Goal: Information Seeking & Learning: Learn about a topic

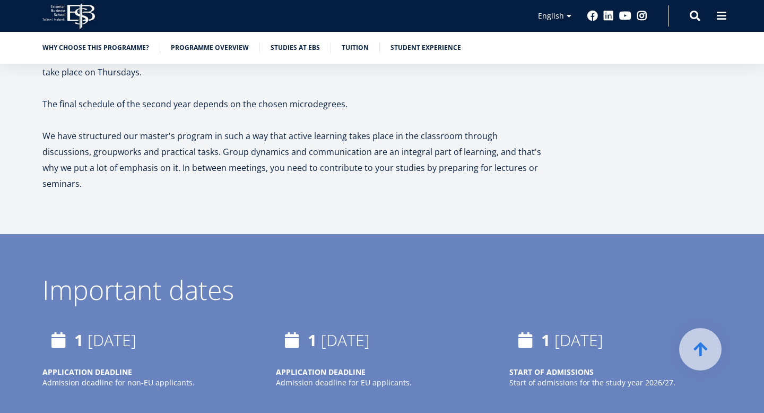
scroll to position [1924, 0]
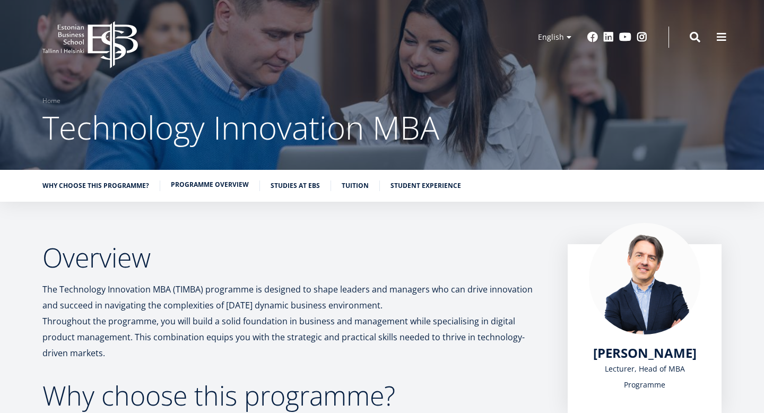
click at [215, 182] on link "Programme overview" at bounding box center [210, 184] width 78 height 11
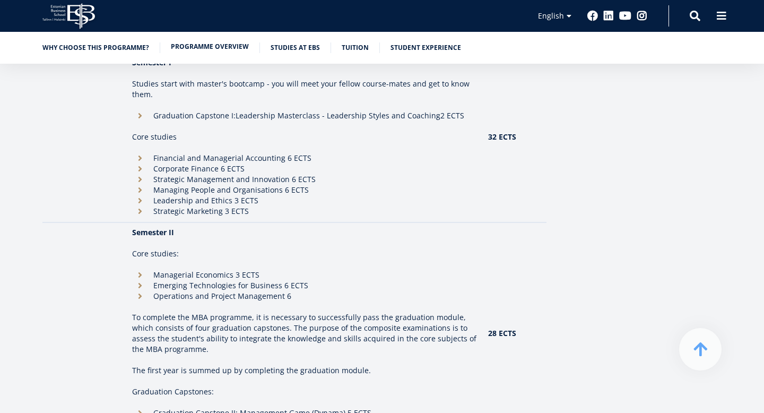
scroll to position [1021, 0]
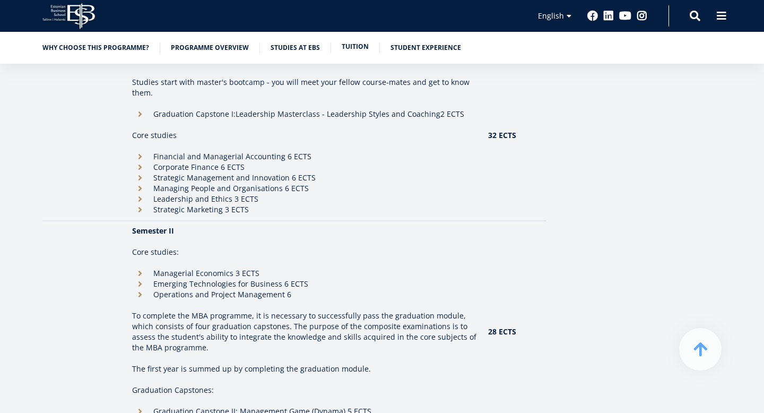
click at [350, 48] on link "Tuition" at bounding box center [355, 46] width 27 height 11
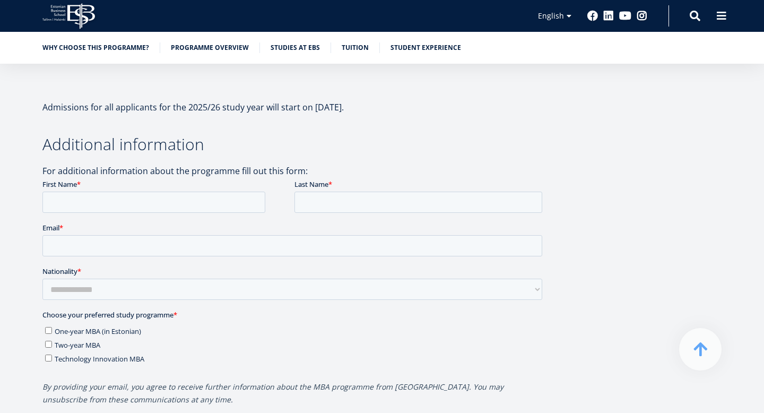
scroll to position [2487, 0]
